Goal: Task Accomplishment & Management: Manage account settings

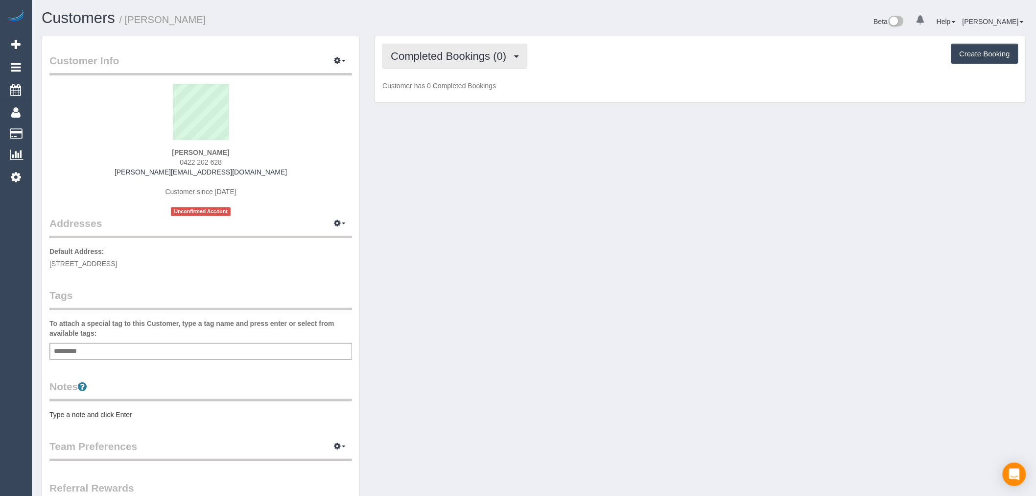
scroll to position [682, 1036]
click at [508, 52] on span "Completed Bookings (0)" at bounding box center [451, 56] width 120 height 12
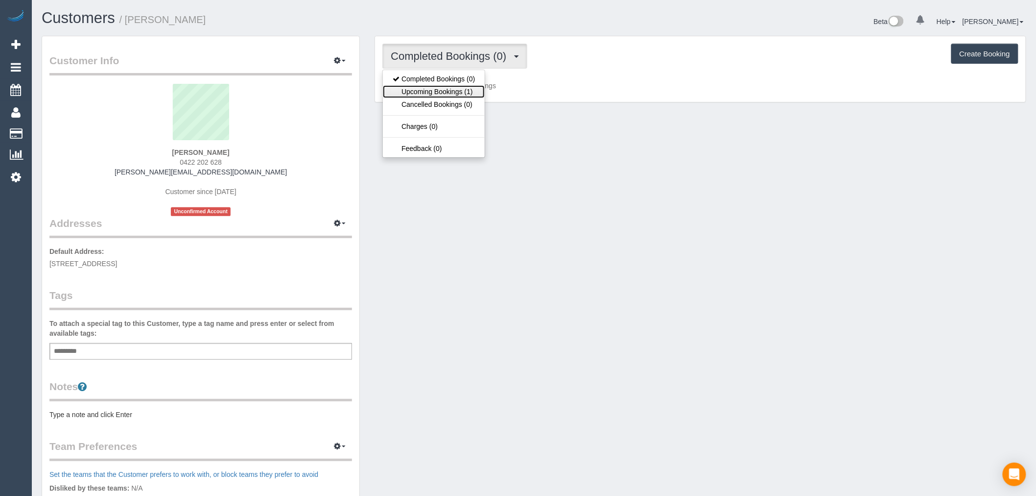
click at [457, 87] on link "Upcoming Bookings (1)" at bounding box center [434, 91] width 102 height 13
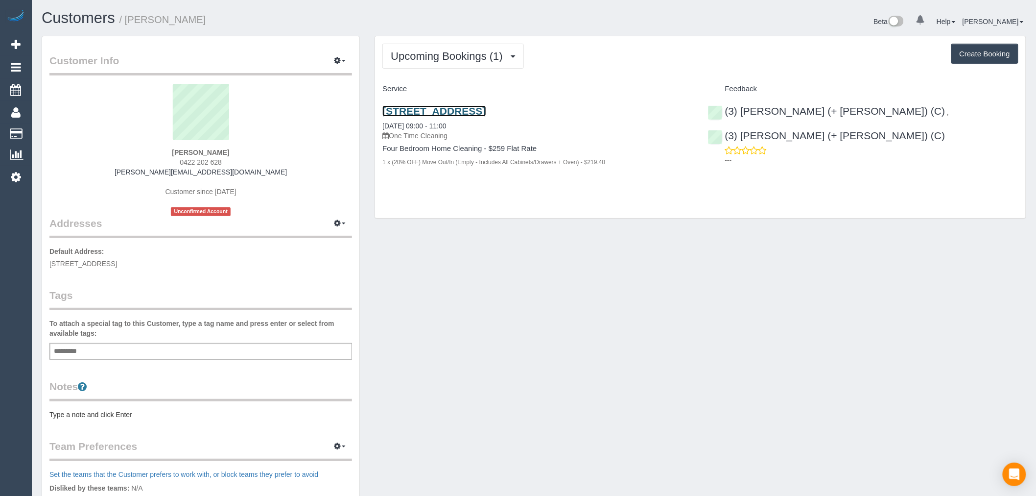
click at [486, 108] on link "53 Brunswick Road, Brunswick East, VIC 3057" at bounding box center [433, 110] width 103 height 11
click at [52, 16] on link "Customers" at bounding box center [78, 17] width 73 height 17
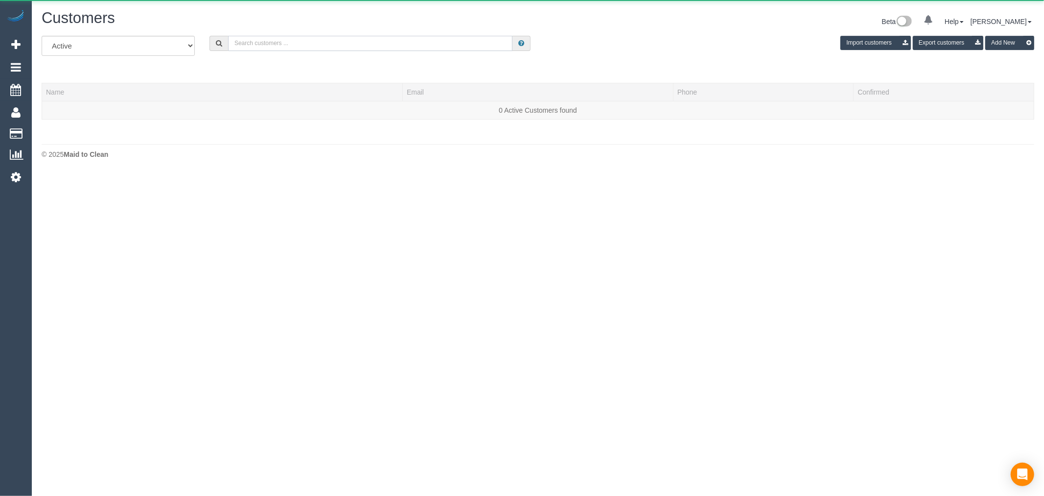
drag, startPoint x: 306, startPoint y: 42, endPoint x: 316, endPoint y: 29, distance: 16.4
click at [307, 42] on input "text" at bounding box center [370, 43] width 284 height 15
paste input "Maira Cooper"
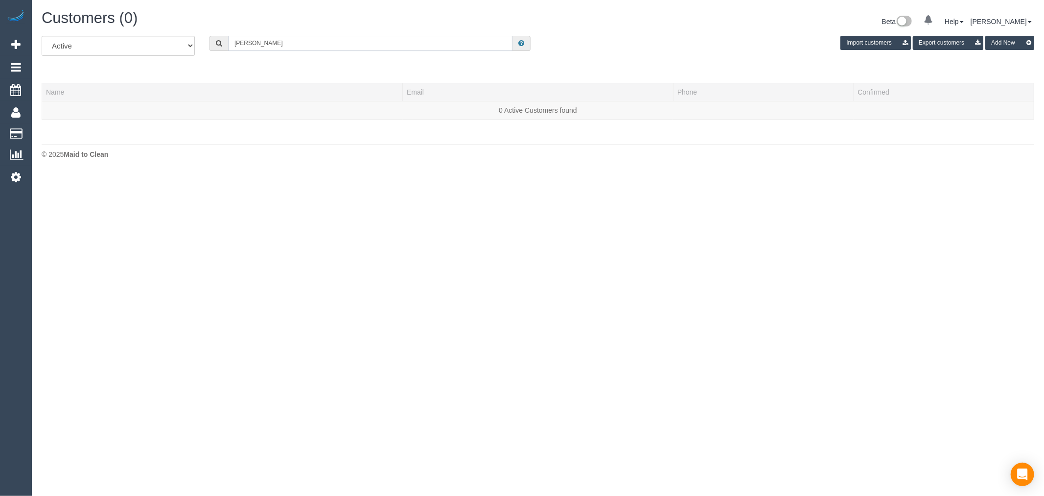
drag, startPoint x: 252, startPoint y: 43, endPoint x: 197, endPoint y: 44, distance: 54.9
click at [197, 44] on div "All Active Archived Maira Cooper Import customers Export customers Add New" at bounding box center [538, 49] width 1008 height 27
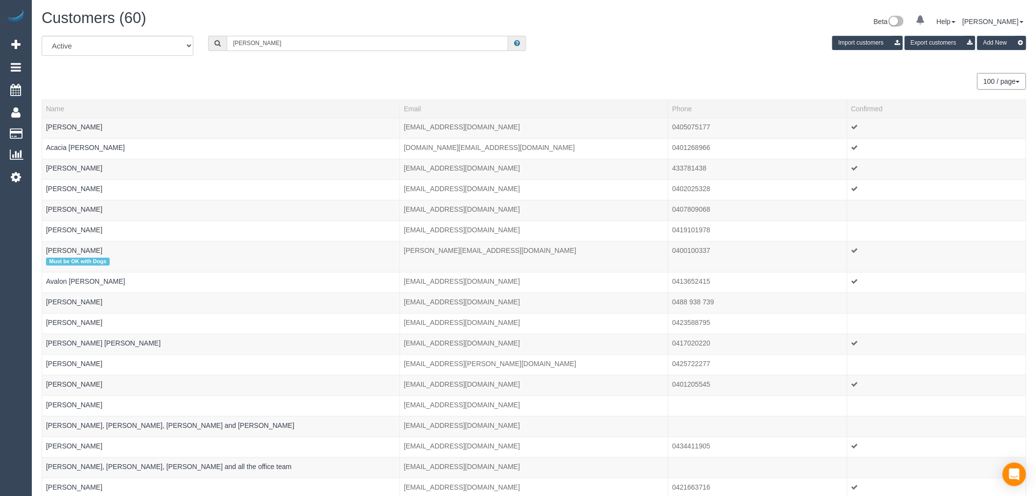
drag, startPoint x: 256, startPoint y: 45, endPoint x: 47, endPoint y: 22, distance: 210.8
paste input "sebla.a@carecouncil.au"
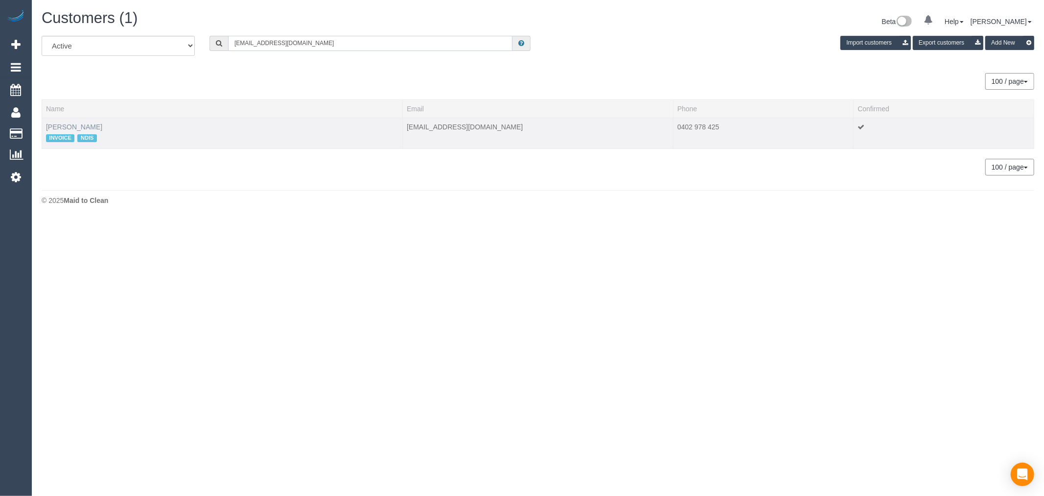
type input "sebla.a@carecouncil.au"
click at [84, 128] on link "Sam Mancuso" at bounding box center [74, 127] width 56 height 8
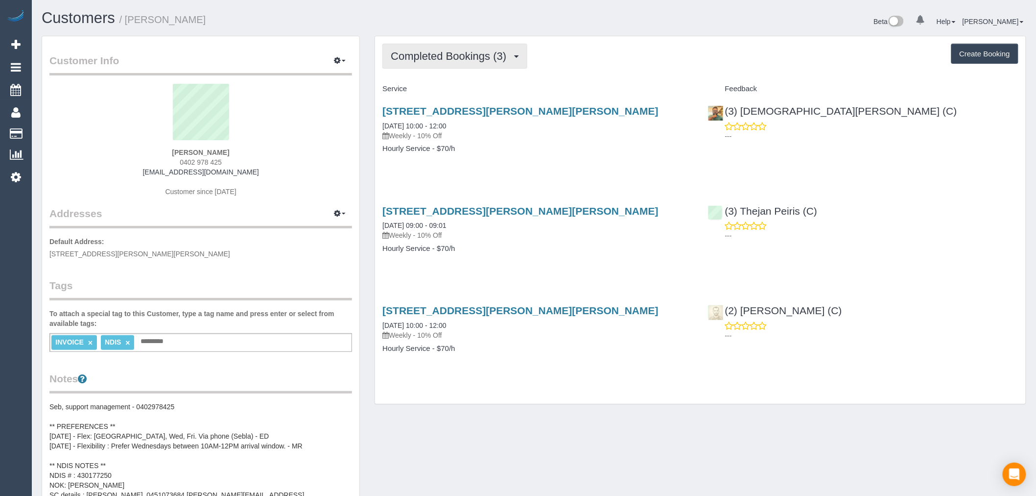
click at [498, 58] on span "Completed Bookings (3)" at bounding box center [451, 56] width 120 height 12
click at [556, 59] on div "Completed Bookings (3) Completed Bookings (3) Upcoming Bookings (0) Cancelled B…" at bounding box center [700, 56] width 636 height 25
click at [91, 17] on link "Customers" at bounding box center [78, 17] width 73 height 17
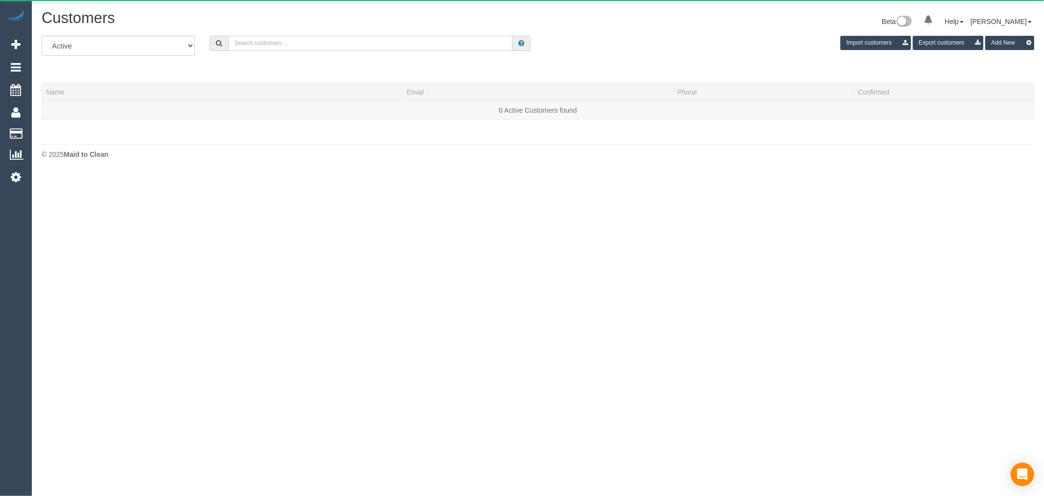
click at [305, 43] on input "text" at bounding box center [370, 43] width 284 height 15
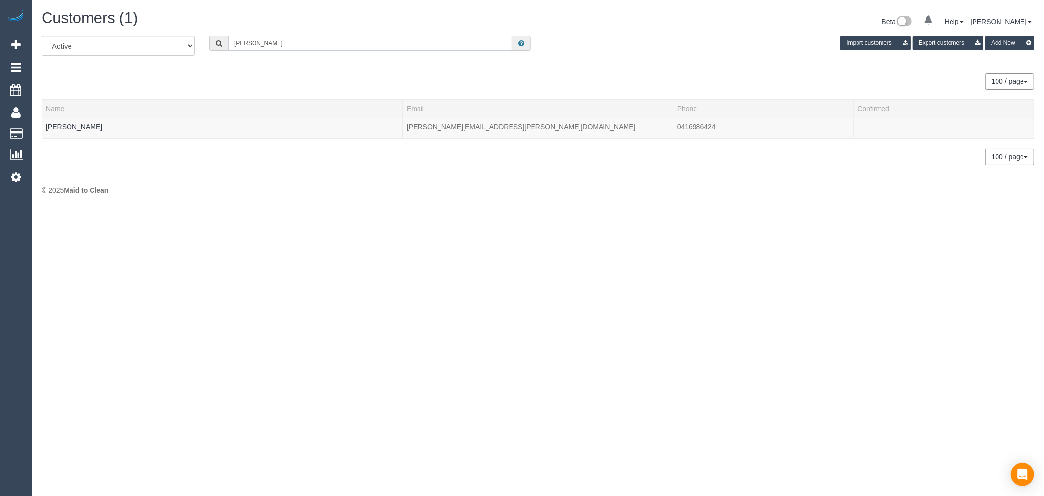
drag, startPoint x: 265, startPoint y: 43, endPoint x: 145, endPoint y: 42, distance: 119.5
click at [145, 43] on div "All Active Archived maira Import customers Export customers Add New" at bounding box center [538, 49] width 1008 height 27
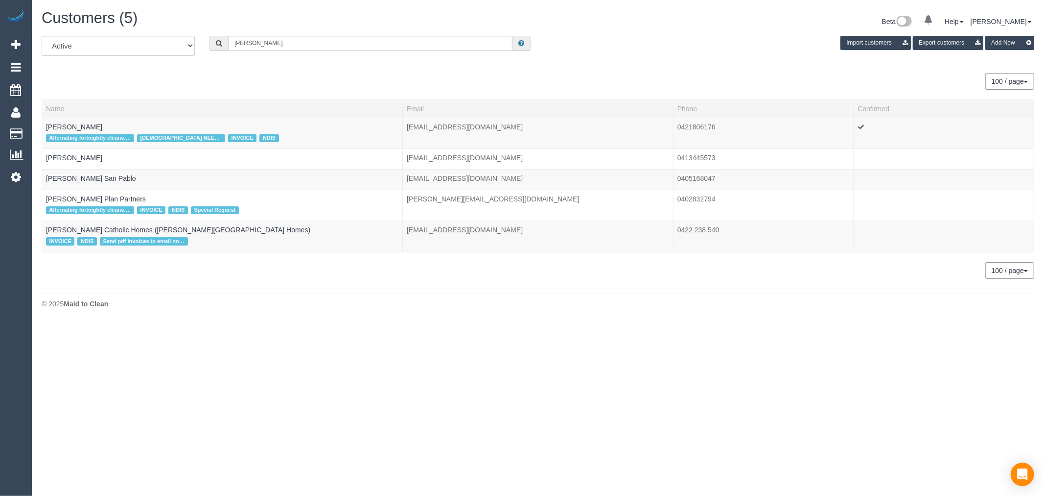
click at [181, 83] on div "100 / page 10 / page 20 / page 30 / page 40 / page 50 / page 100 / page" at bounding box center [538, 81] width 993 height 17
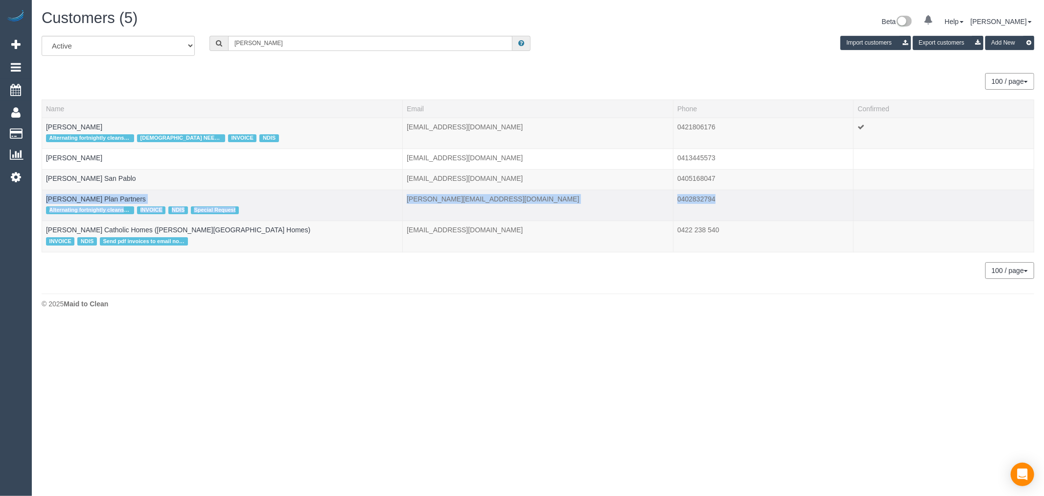
click at [765, 205] on tbody "Maria Chatzis Alternating fortnightly cleans with Phillip Chatzis FEMALE NEEDED…" at bounding box center [538, 185] width 993 height 134
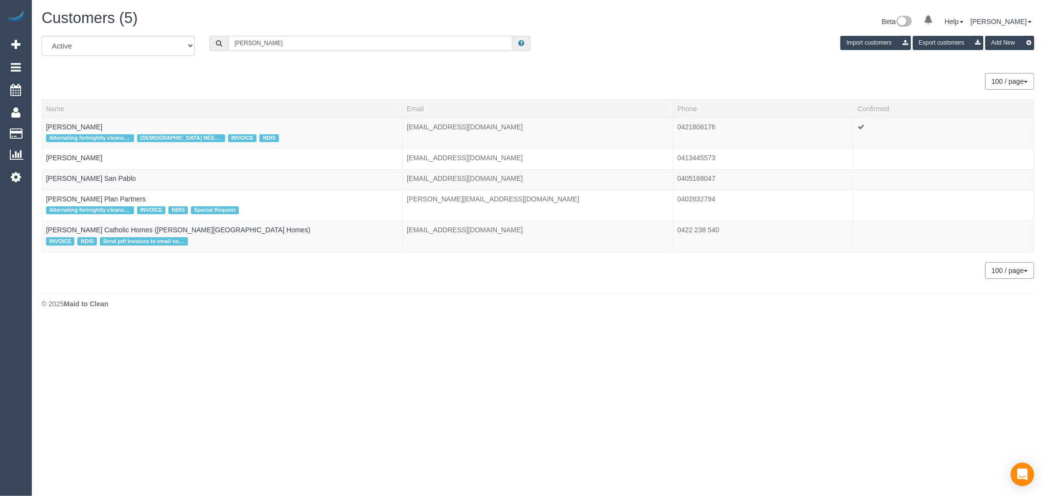
drag, startPoint x: 248, startPoint y: 45, endPoint x: 64, endPoint y: 47, distance: 184.1
click at [64, 47] on div "All Active Archived maria c Import customers Export customers Add New" at bounding box center [538, 49] width 1008 height 27
paste input "800 Riversdale Road"
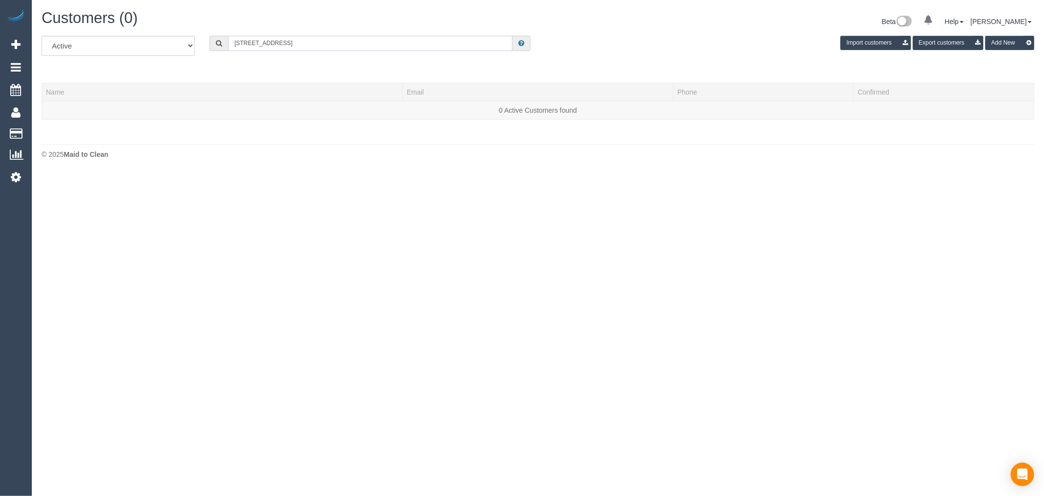
type input "800 Riversdale Road"
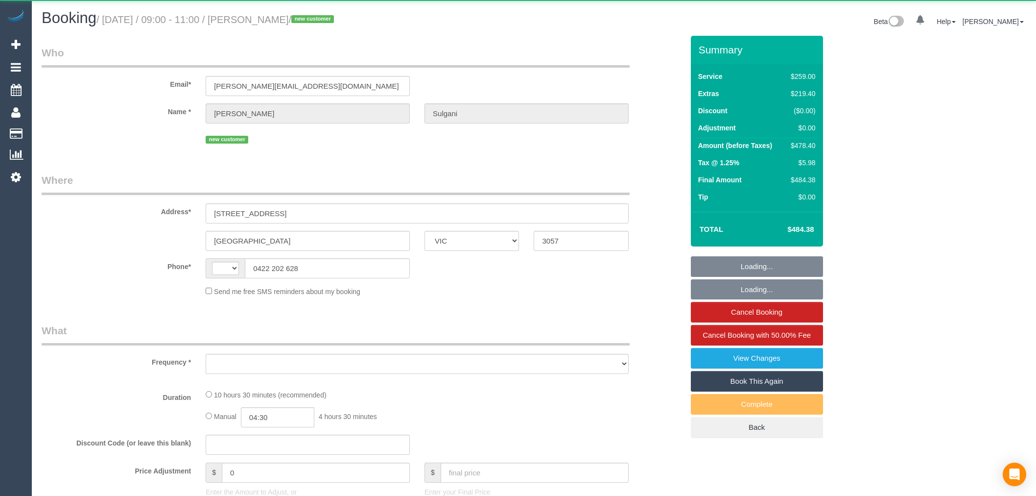
select select "VIC"
select select "number:28"
select select "number:14"
select select "number:18"
select select "number:24"
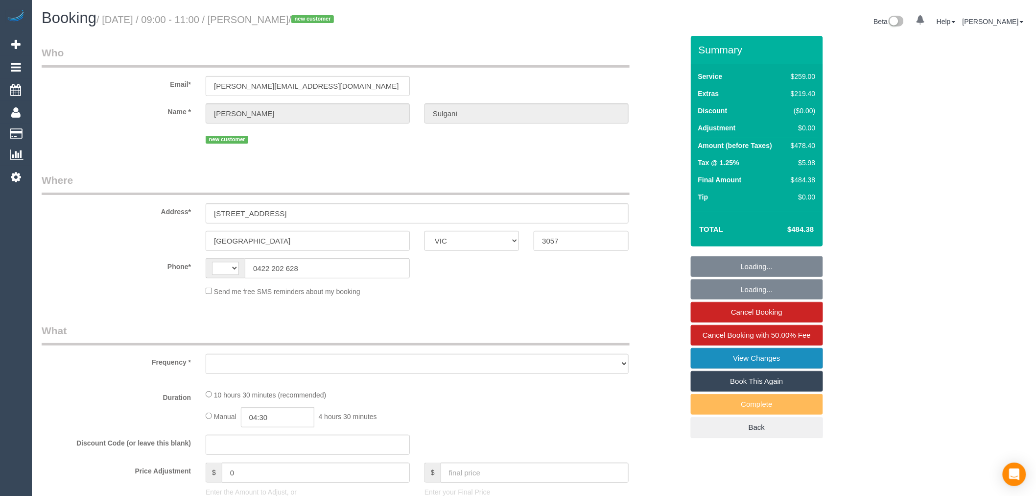
click at [768, 364] on link "View Changes" at bounding box center [757, 358] width 132 height 21
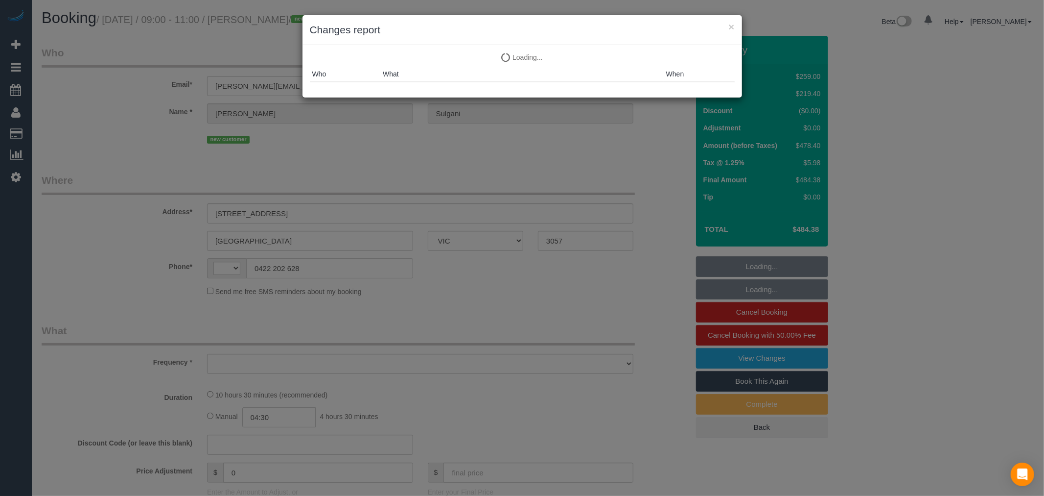
select select "spot1"
select select "string:AU"
select select "object:1768"
select select "string:stripe-pm_1S89LF2GScqysDRVm14VX2rf"
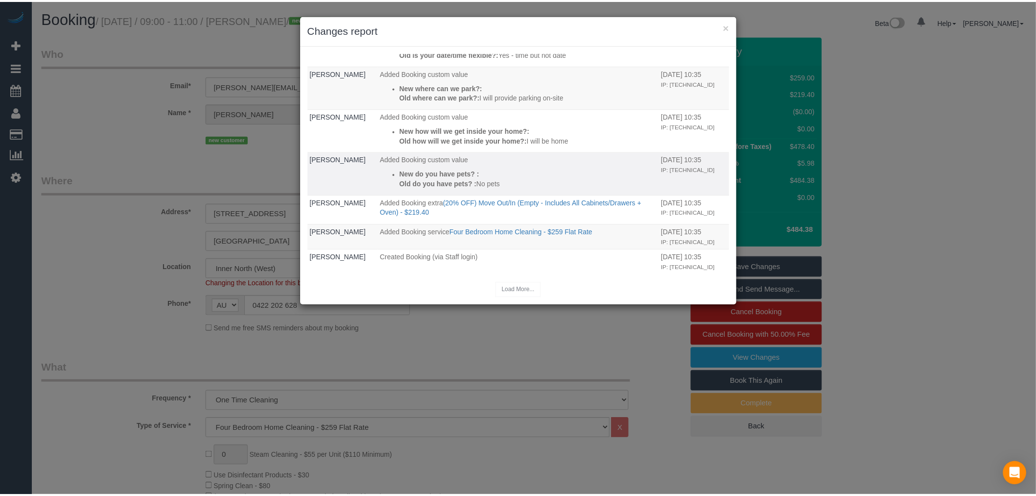
scroll to position [720, 0]
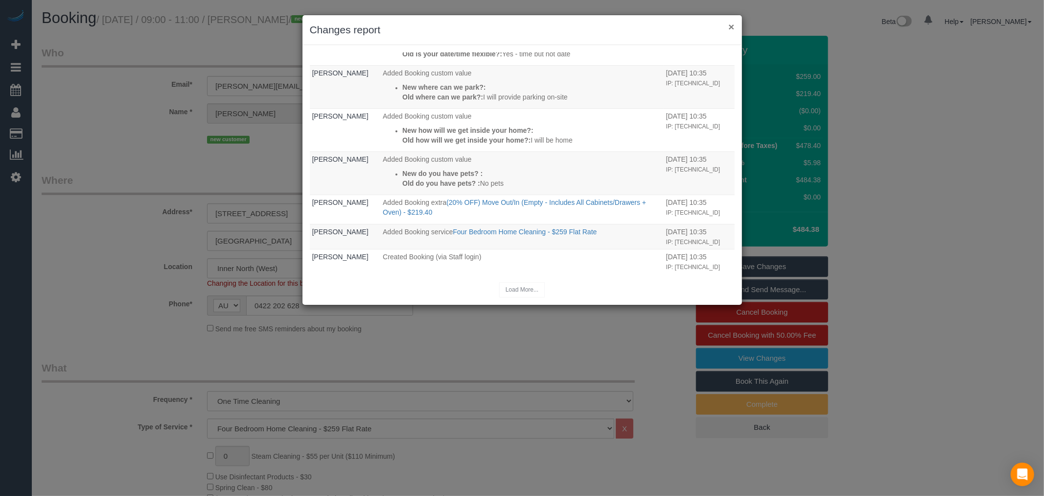
click at [732, 25] on button "×" at bounding box center [732, 27] width 6 height 10
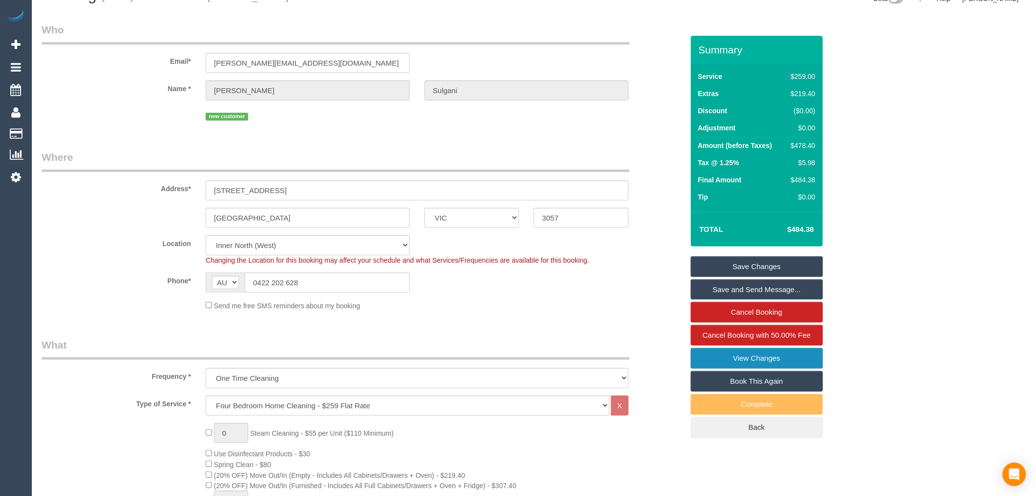
scroll to position [0, 0]
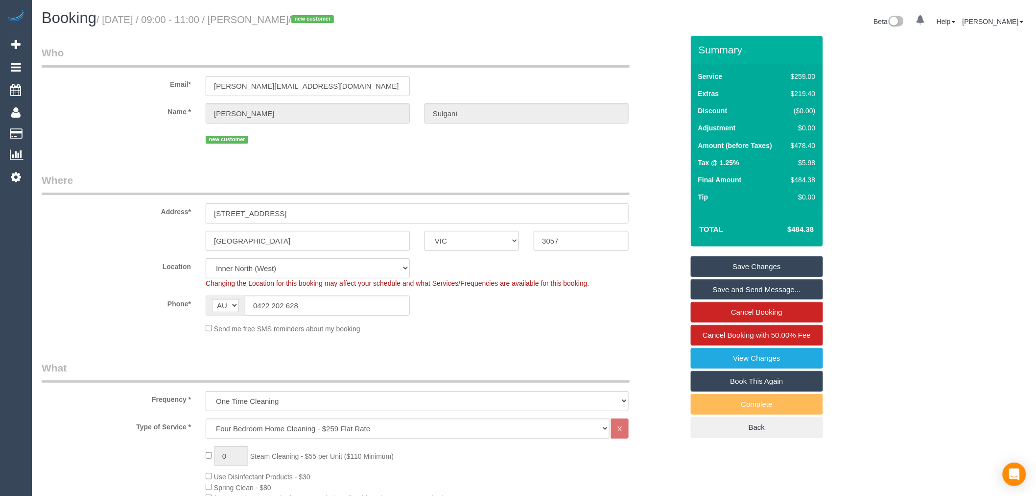
drag, startPoint x: 285, startPoint y: 206, endPoint x: 174, endPoint y: 197, distance: 111.5
click at [174, 197] on div "Address* 53 Brunswick Road" at bounding box center [362, 198] width 657 height 50
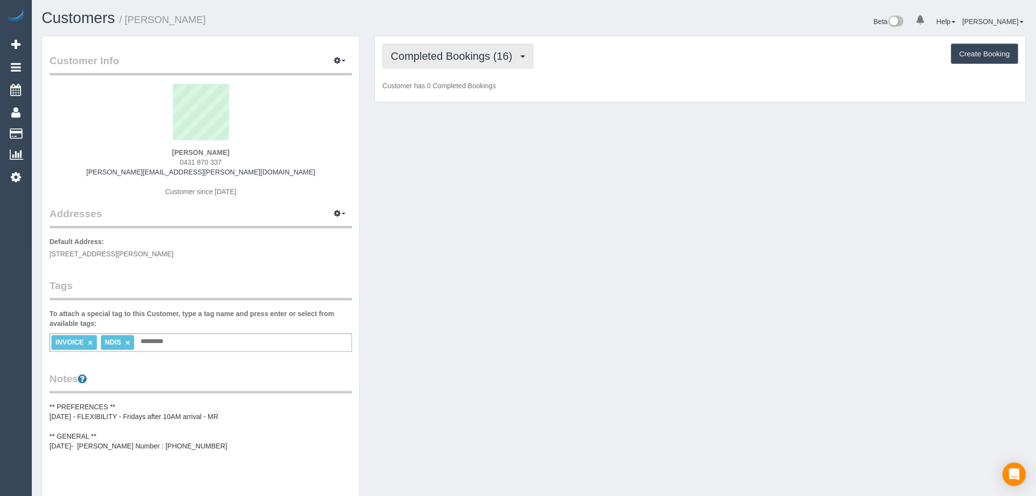
click at [526, 51] on button "Completed Bookings (16)" at bounding box center [457, 56] width 151 height 25
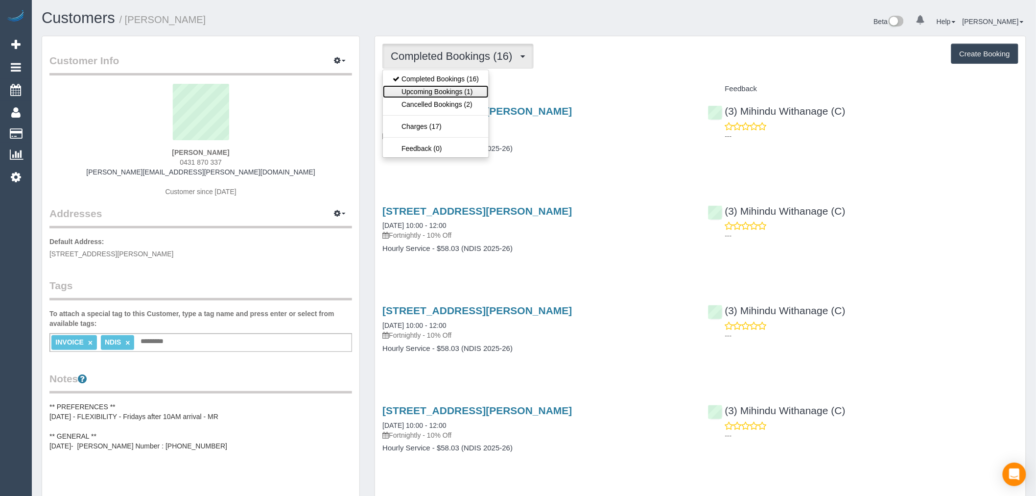
click at [473, 96] on link "Upcoming Bookings (1)" at bounding box center [436, 91] width 106 height 13
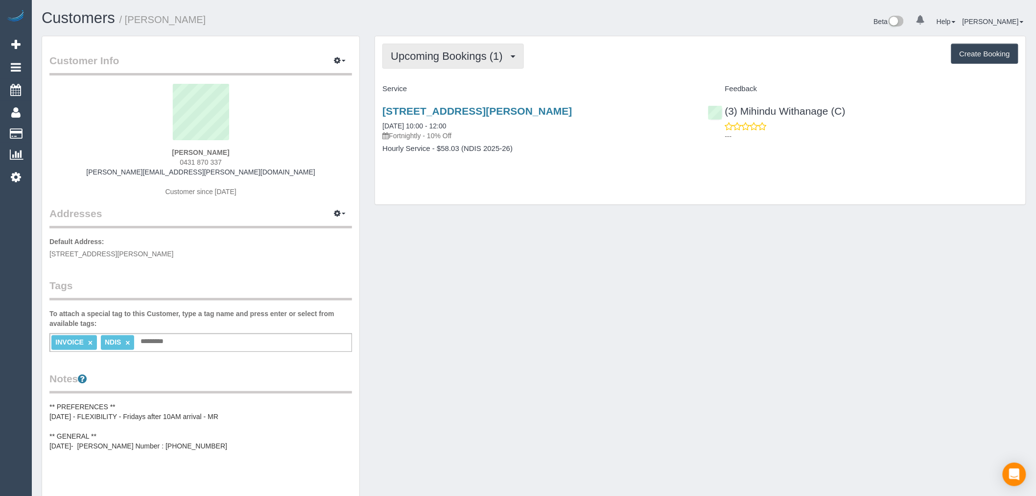
click at [481, 54] on span "Upcoming Bookings (1)" at bounding box center [449, 56] width 117 height 12
click at [544, 69] on div "Upcoming Bookings (1) Completed Bookings (16) Upcoming Bookings (1) Cancelled B…" at bounding box center [700, 56] width 636 height 25
click at [459, 46] on button "Upcoming Bookings (1)" at bounding box center [453, 56] width 142 height 25
click at [439, 106] on link "Cancelled Bookings (2)" at bounding box center [436, 104] width 106 height 13
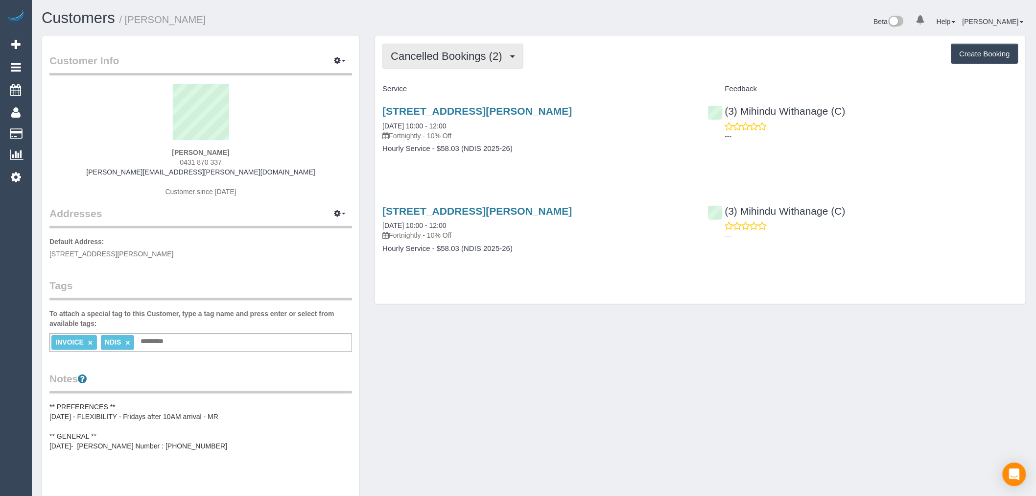
click at [498, 66] on button "Cancelled Bookings (2)" at bounding box center [452, 56] width 141 height 25
click at [604, 60] on div "Cancelled Bookings (2) Completed Bookings (16) Upcoming Bookings (1) Cancelled …" at bounding box center [700, 56] width 636 height 25
click at [523, 112] on link "4/28-30 Hutton Street, Thornbury, VIC 3071" at bounding box center [476, 110] width 189 height 11
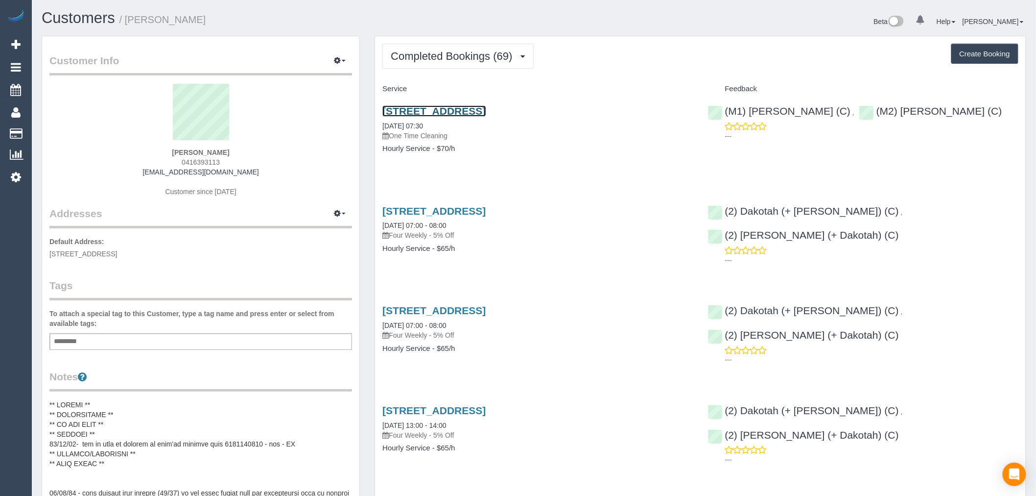
click at [486, 109] on link "[STREET_ADDRESS]" at bounding box center [433, 110] width 103 height 11
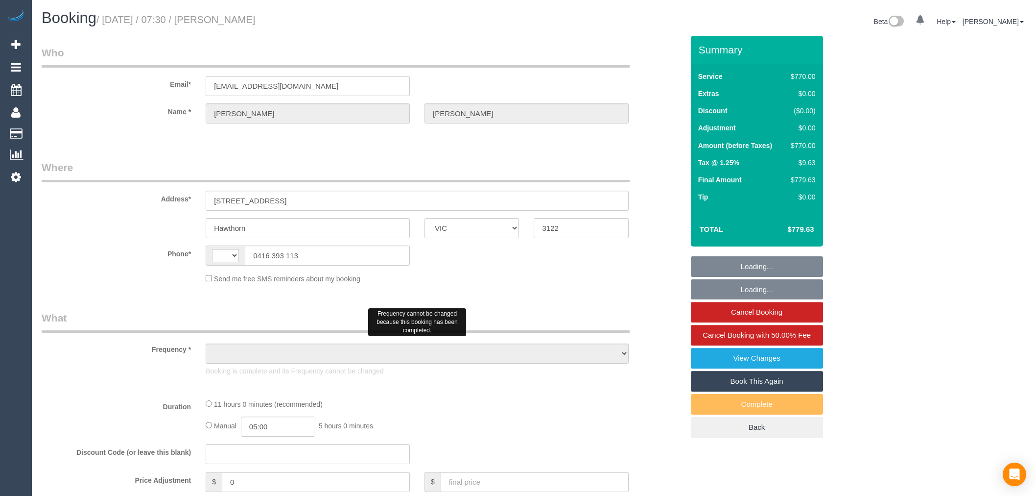
select select "VIC"
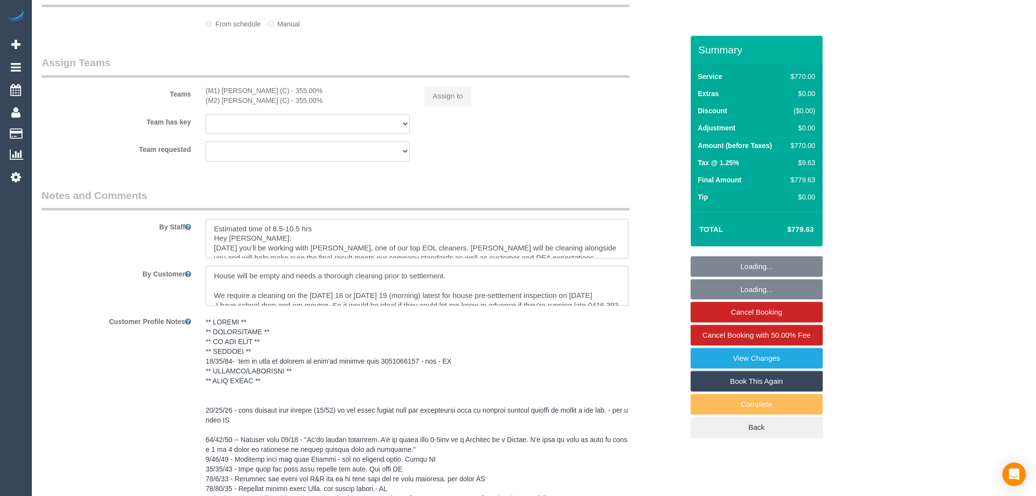
select select "object:297"
select select "string:stripe-pm_1OA9bE2GScqysDRV9SMz1VR2"
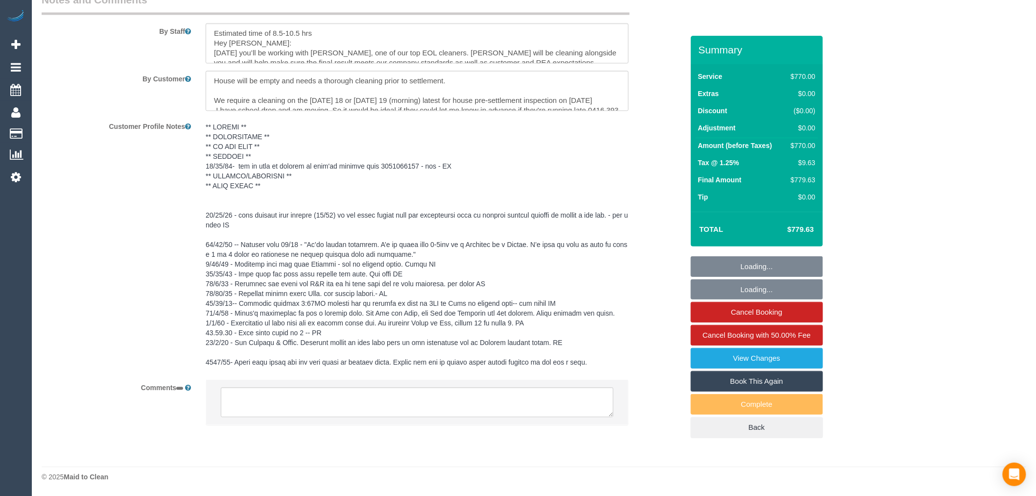
select select "object:304"
select select "string:AU"
select select "number:28"
select select "number:14"
select select "number:20"
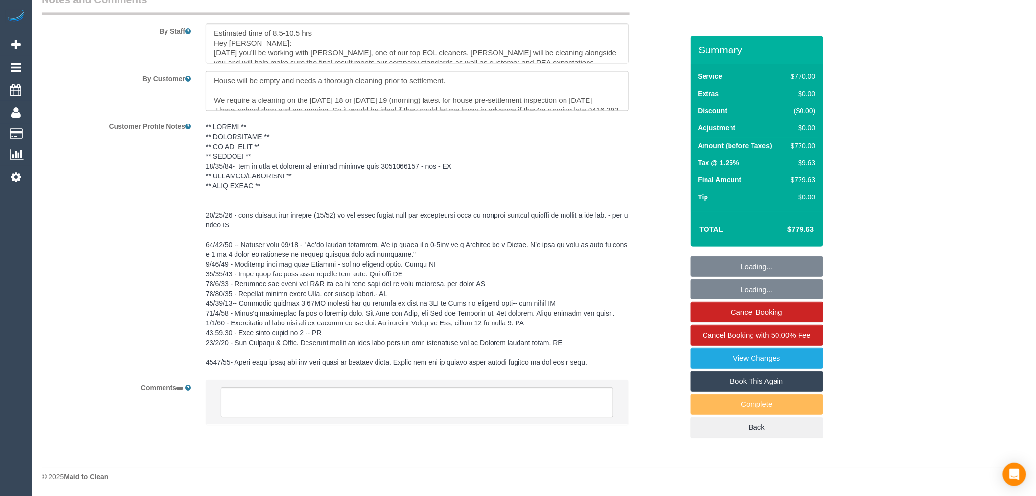
select select "number:36"
select select "number:11"
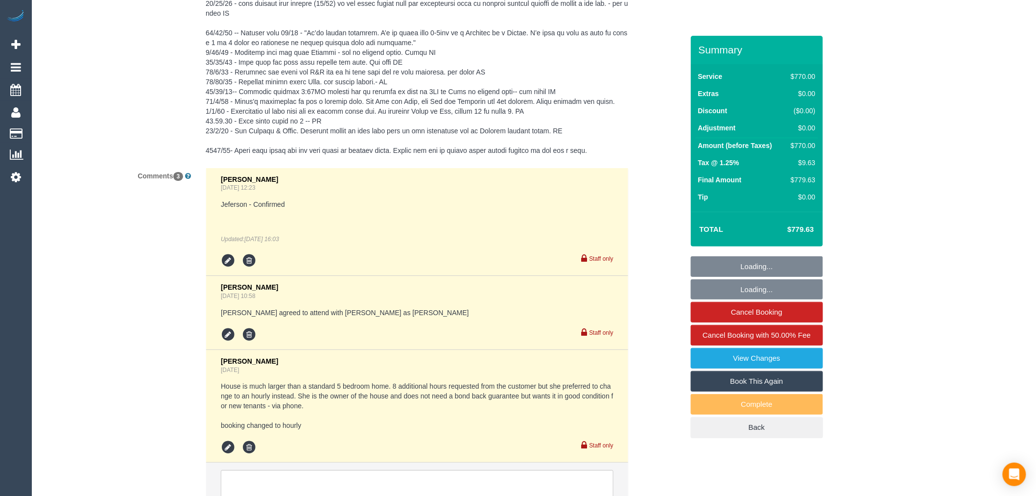
select select "660"
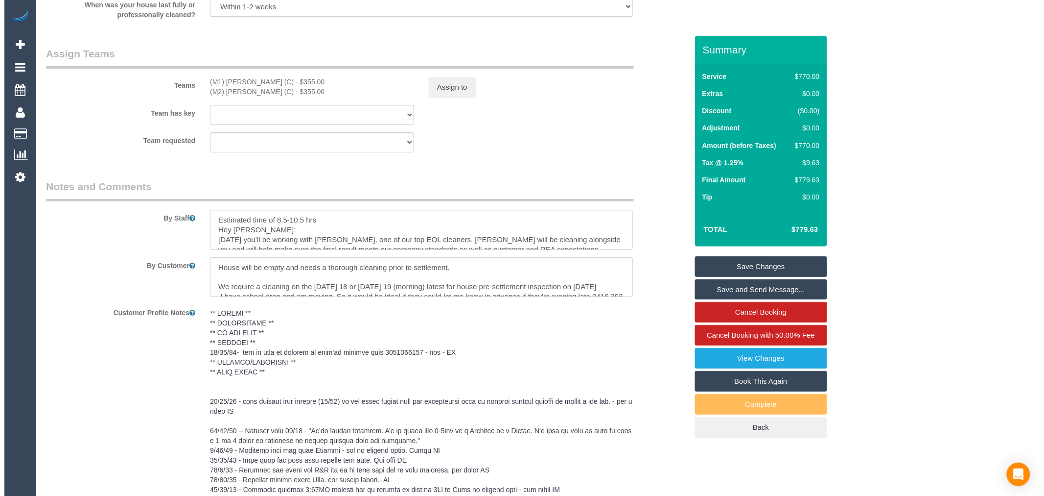
scroll to position [1481, 0]
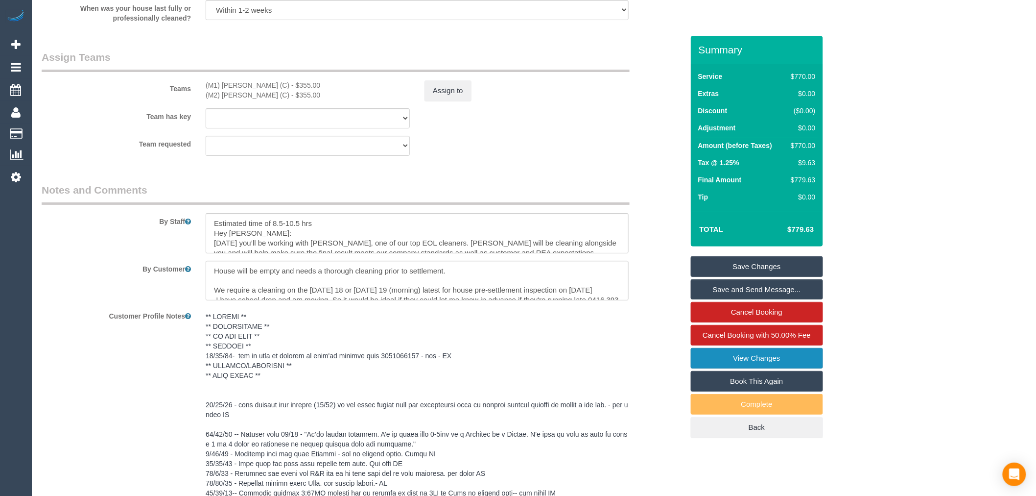
click at [732, 349] on link "View Changes" at bounding box center [757, 358] width 132 height 21
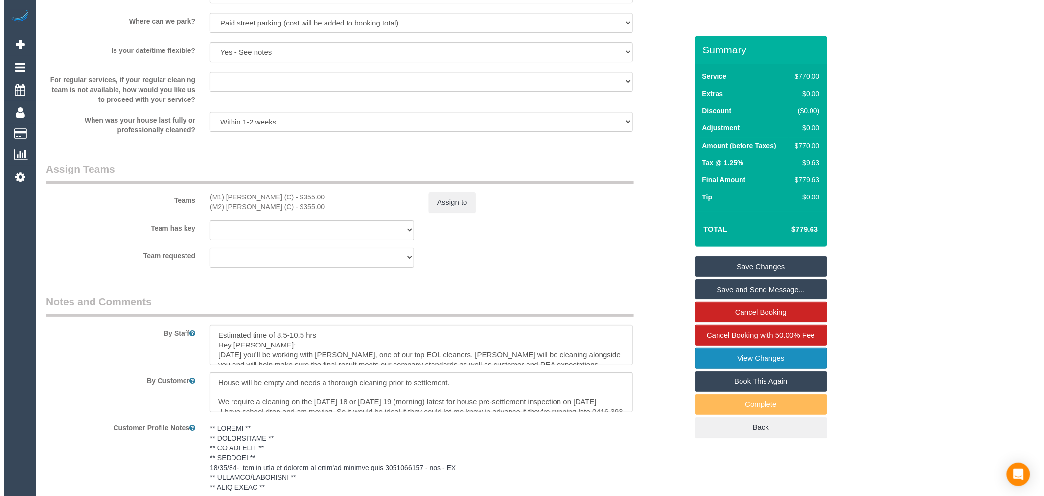
scroll to position [1373, 0]
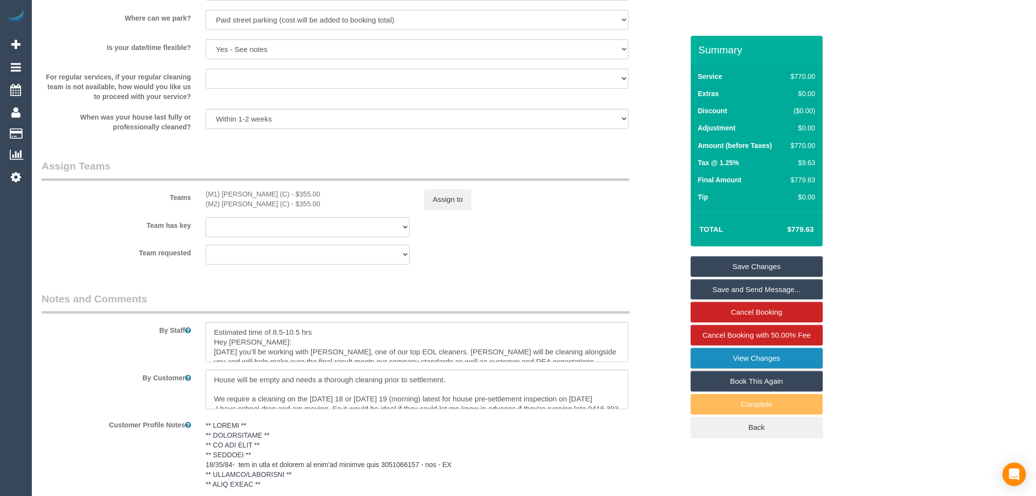
click at [789, 363] on link "View Changes" at bounding box center [757, 358] width 132 height 21
click at [792, 355] on link "View Changes" at bounding box center [757, 358] width 132 height 21
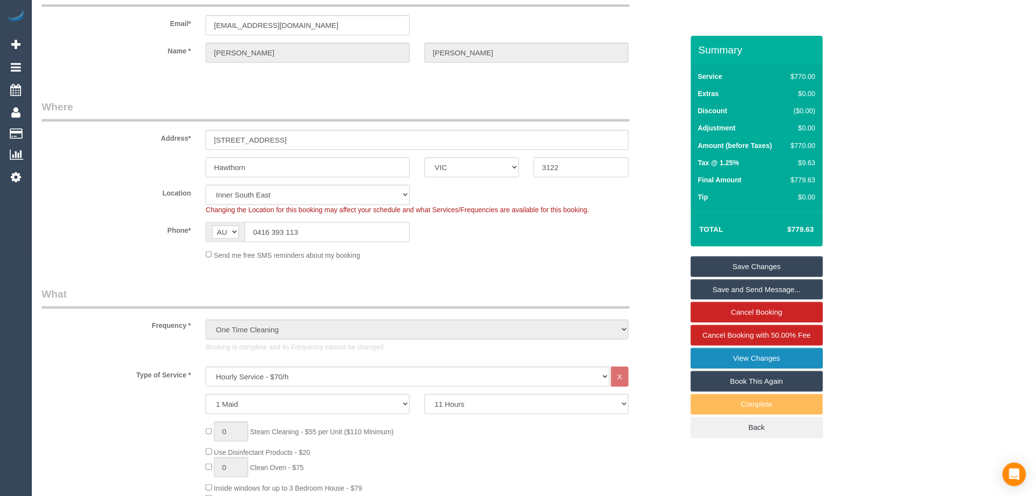
scroll to position [163, 0]
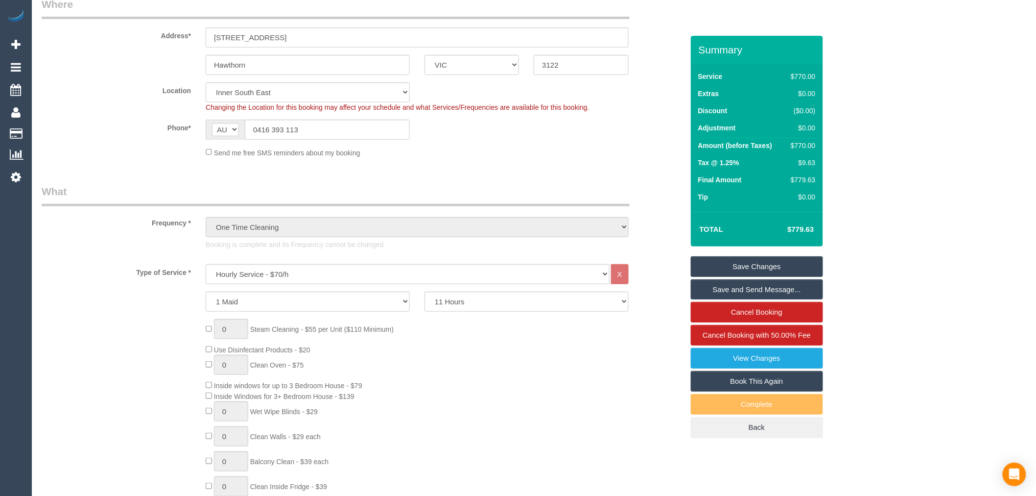
click at [589, 164] on fieldset "Where Address* [STREET_ADDRESS] [GEOGRAPHIC_DATA] ACT [GEOGRAPHIC_DATA] NT [GEO…" at bounding box center [363, 81] width 642 height 168
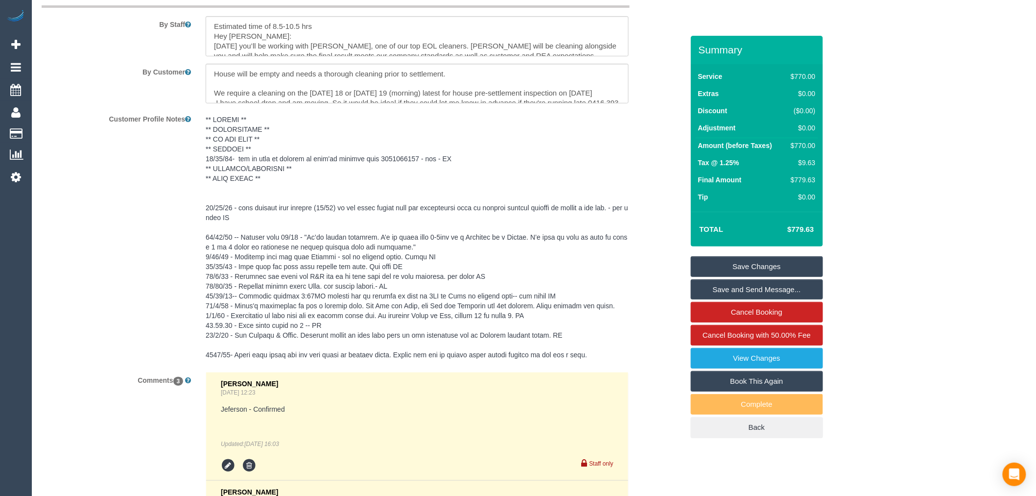
scroll to position [1971, 0]
